Goal: Task Accomplishment & Management: Manage account settings

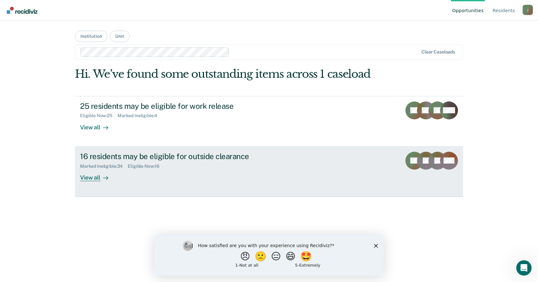
click at [136, 157] on div "16 residents may be eligible for outside clearance" at bounding box center [192, 156] width 225 height 9
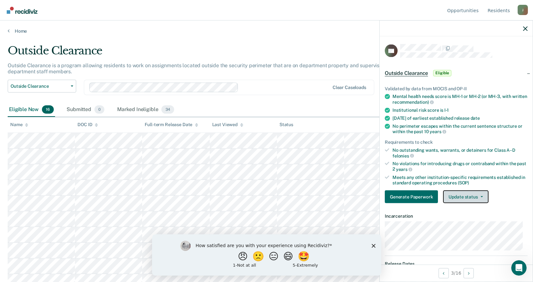
click at [464, 196] on button "Update status" at bounding box center [465, 196] width 45 height 13
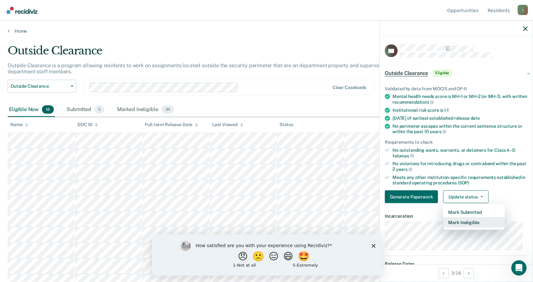
click at [471, 224] on button "Mark Ineligible" at bounding box center [474, 222] width 62 height 10
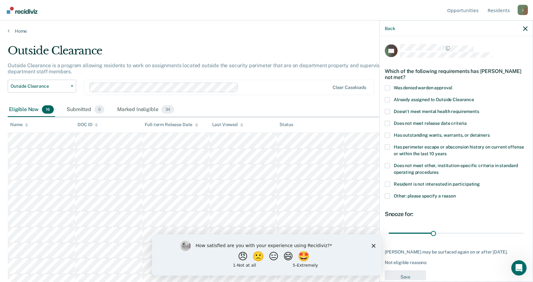
click at [388, 194] on span at bounding box center [387, 195] width 5 height 5
click at [456, 193] on input "Other: please specify a reason" at bounding box center [456, 193] width 0 height 0
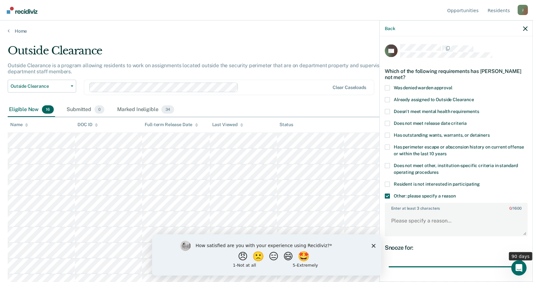
drag, startPoint x: 433, startPoint y: 265, endPoint x: 4, endPoint y: 5, distance: 501.3
type input "90"
click at [523, 264] on input "range" at bounding box center [455, 266] width 135 height 11
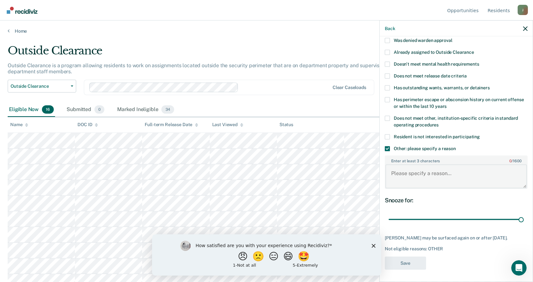
click at [416, 179] on textarea "Enter at least 3 characters 0 / 1600" at bounding box center [455, 176] width 141 height 24
click at [395, 173] on textarea "e 4" at bounding box center [455, 176] width 141 height 24
type textarea "E 4"
click at [406, 266] on button "Save" at bounding box center [405, 262] width 41 height 13
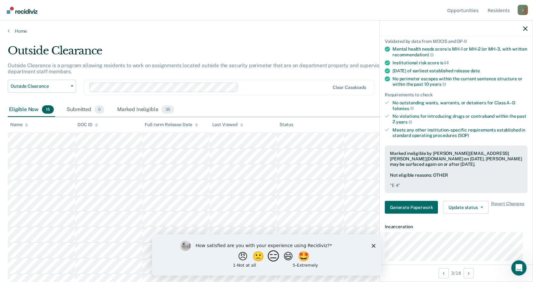
click at [275, 254] on button "😑" at bounding box center [274, 256] width 15 height 13
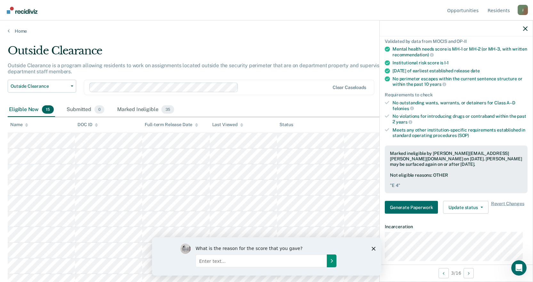
click at [333, 262] on icon "Submit your response" at bounding box center [331, 260] width 5 height 5
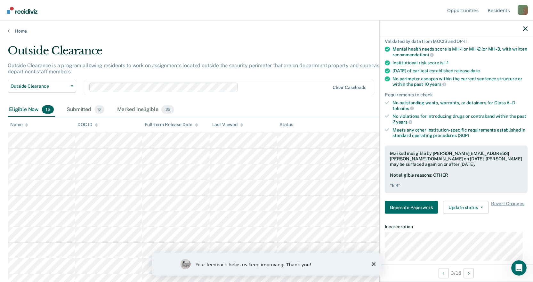
click at [376, 263] on div "Your feedback helps us keep improving. Thank you!" at bounding box center [266, 263] width 229 height 23
click at [376, 264] on div "Your feedback helps us keep improving. Thank you!" at bounding box center [266, 263] width 229 height 23
click at [371, 264] on icon "Close survey" at bounding box center [373, 264] width 4 height 4
